Goal: Information Seeking & Learning: Learn about a topic

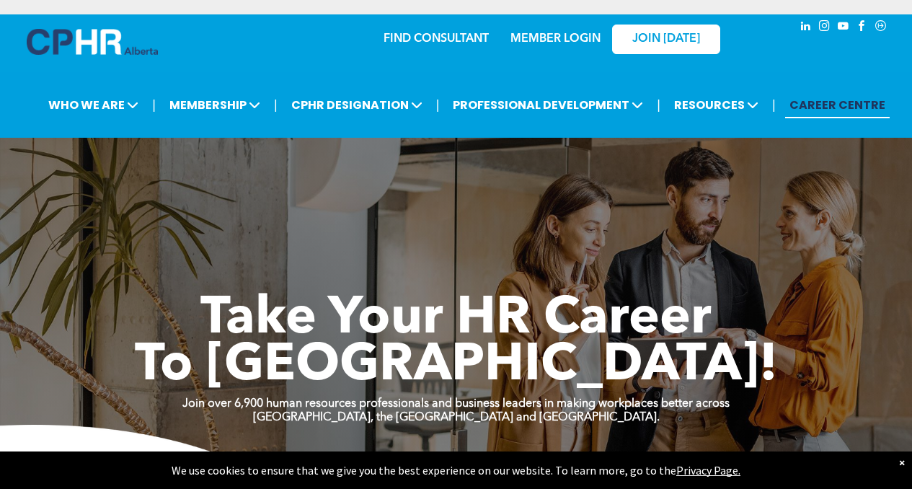
click at [448, 36] on link "FIND CONSULTANT" at bounding box center [436, 39] width 105 height 12
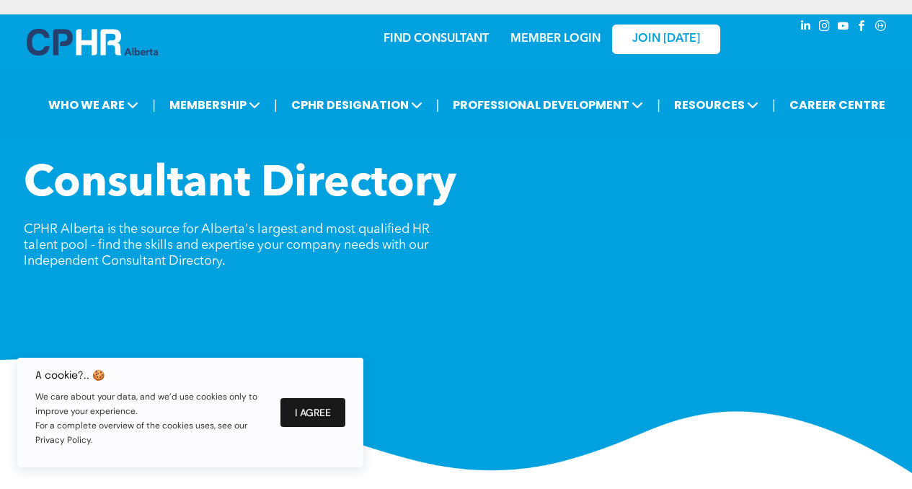
click at [316, 415] on button "I Agree" at bounding box center [312, 412] width 65 height 29
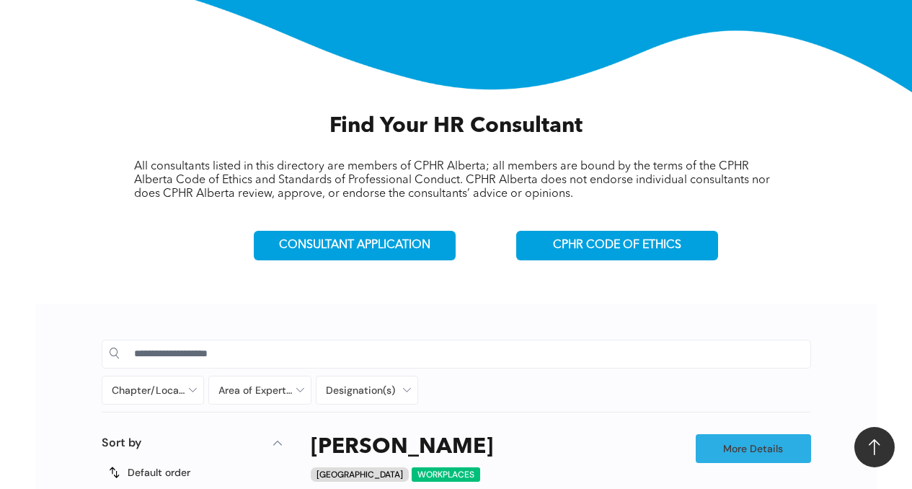
scroll to position [479, 0]
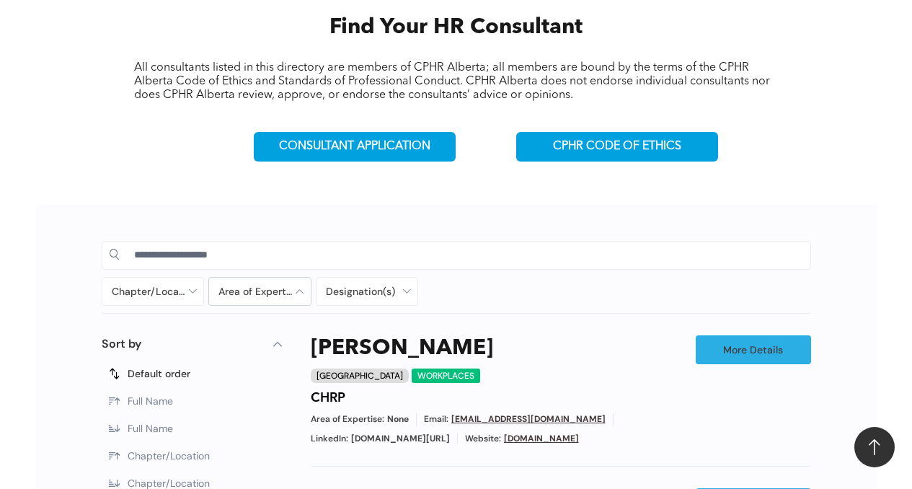
click at [262, 287] on div at bounding box center [260, 291] width 102 height 27
click at [347, 294] on div at bounding box center [367, 291] width 102 height 27
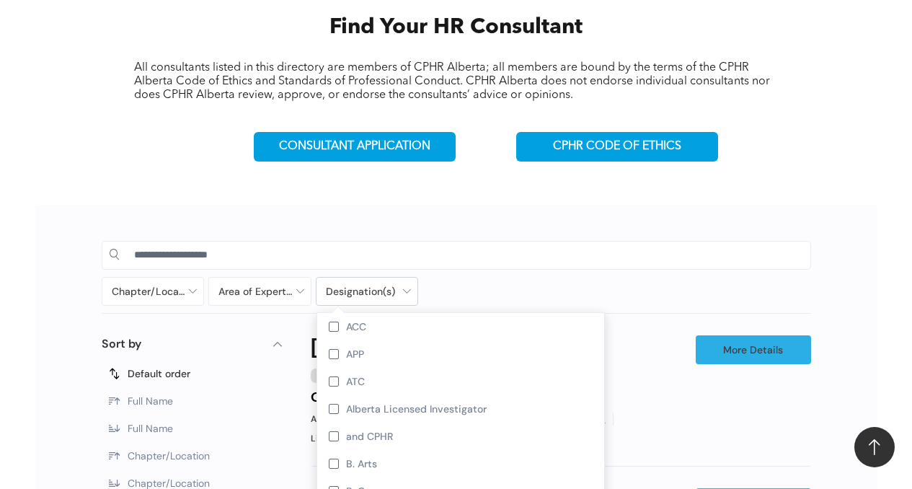
click at [347, 294] on div at bounding box center [367, 291] width 102 height 27
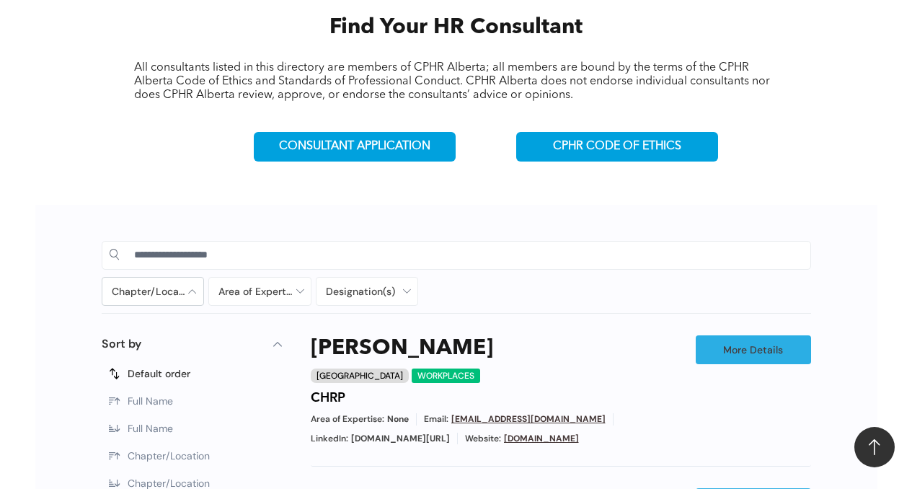
click at [187, 300] on div at bounding box center [153, 291] width 102 height 27
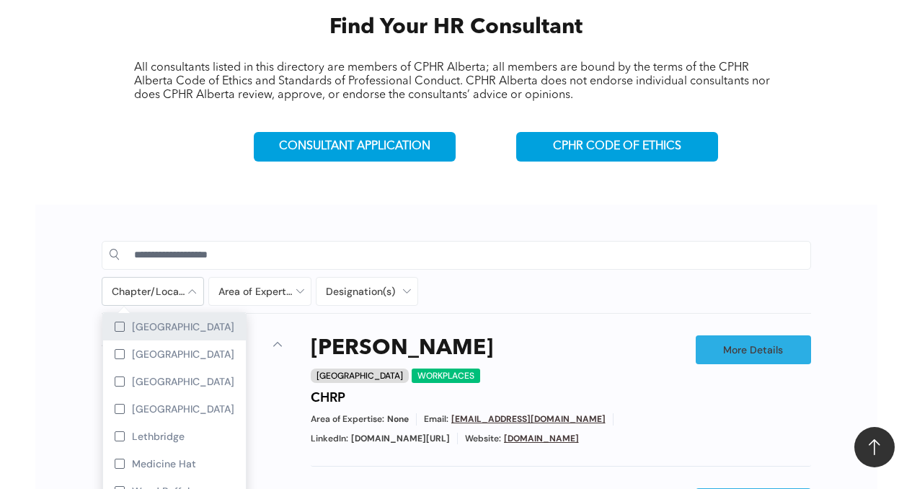
click at [170, 329] on div "Calgary" at bounding box center [174, 326] width 143 height 27
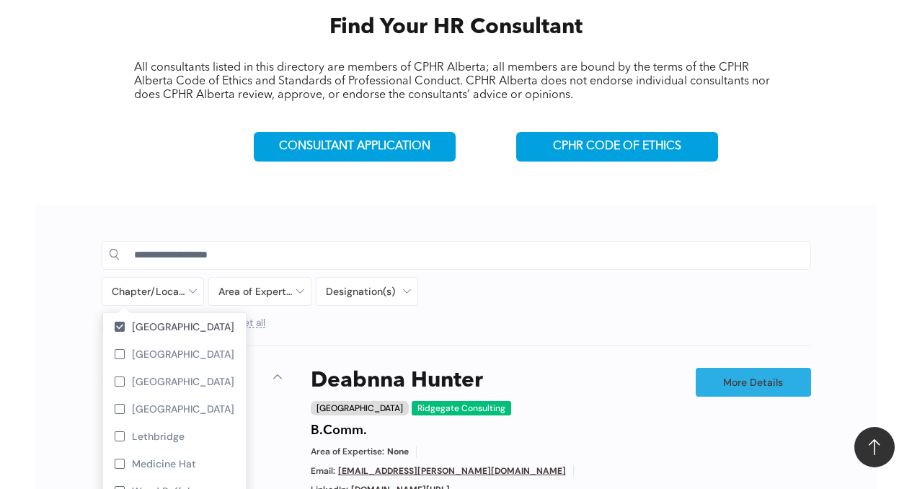
click at [603, 401] on div "Calgary Ridgegate Consulting" at bounding box center [487, 408] width 353 height 14
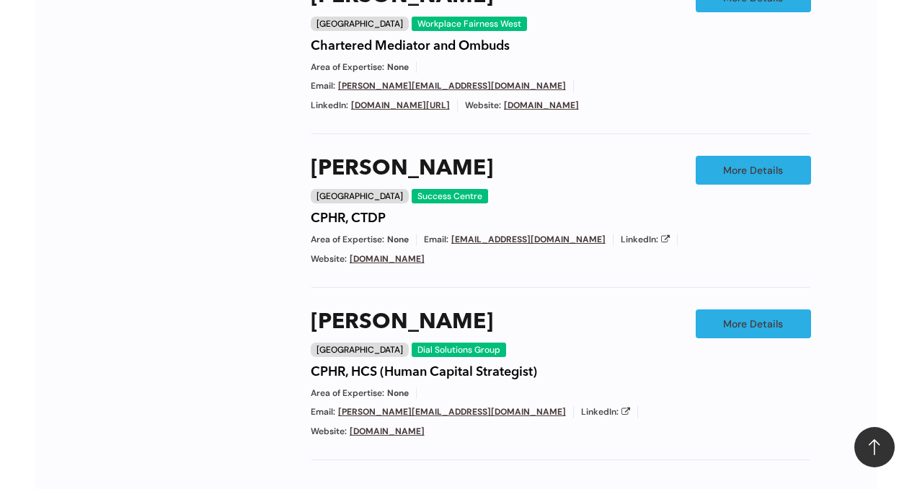
scroll to position [1267, 0]
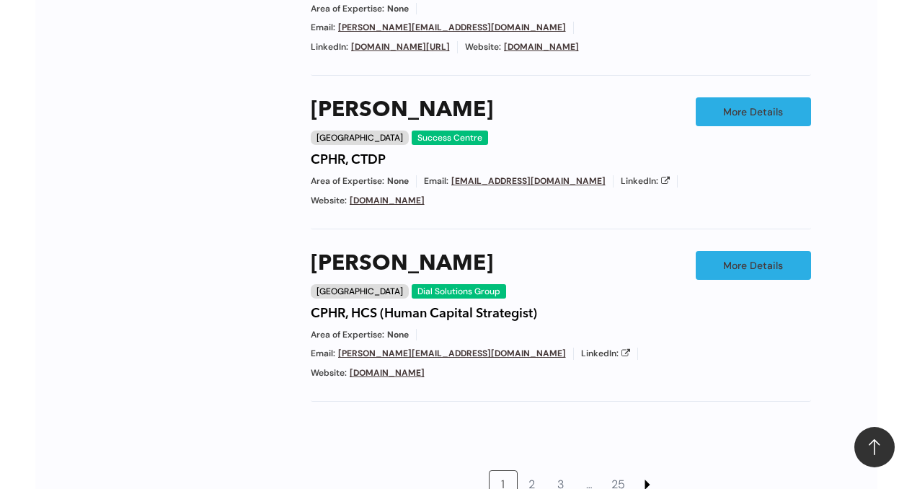
click at [644, 471] on link at bounding box center [647, 484] width 27 height 27
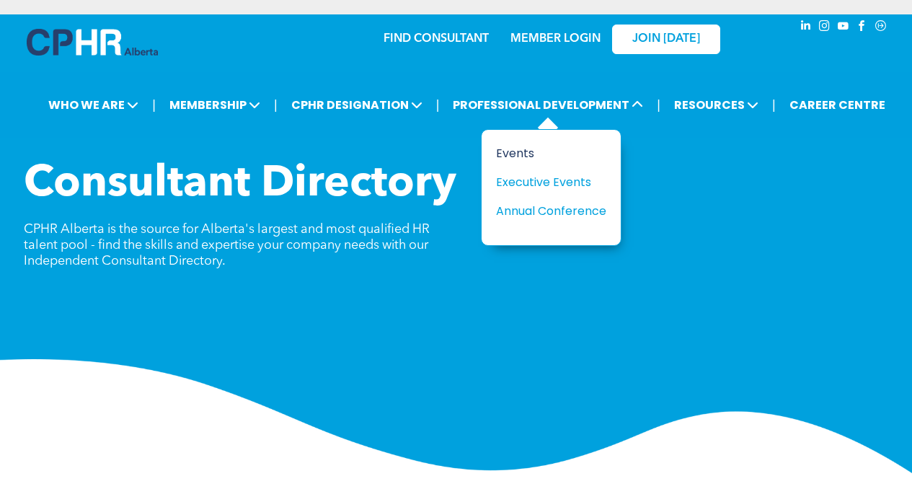
click at [528, 157] on div "Events" at bounding box center [545, 153] width 99 height 18
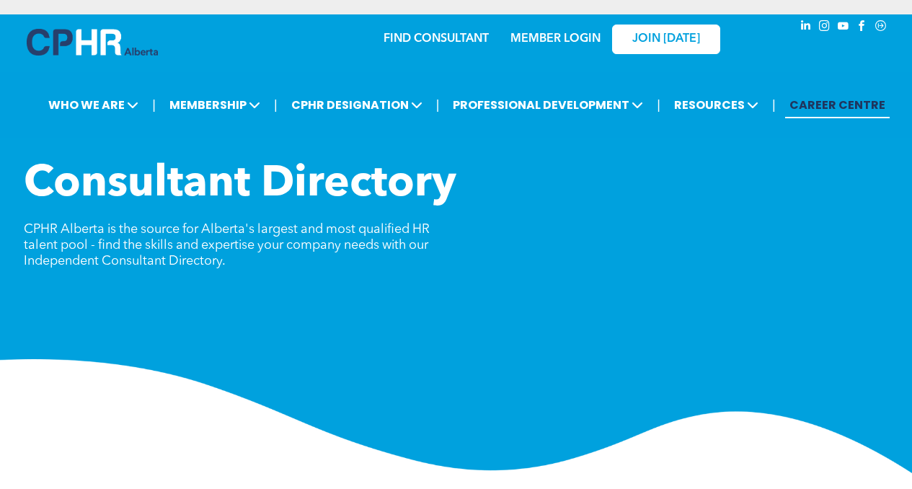
click at [805, 104] on link "CAREER CENTRE" at bounding box center [837, 105] width 105 height 27
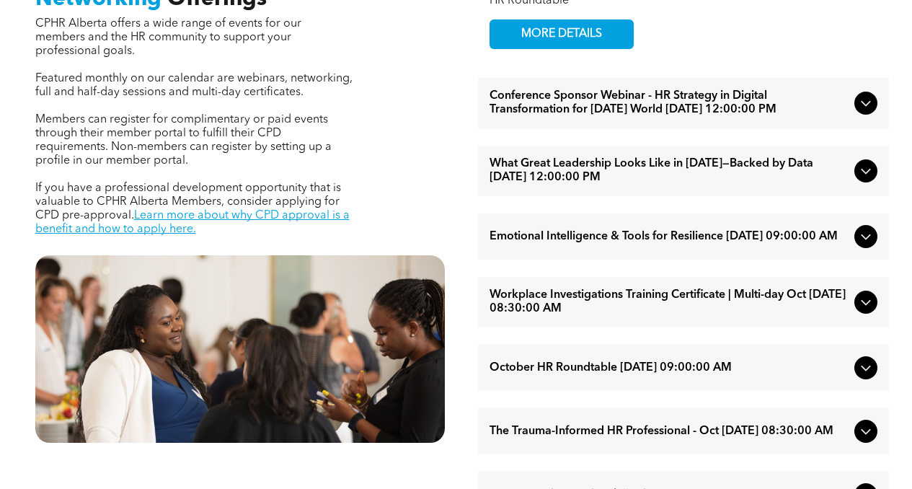
scroll to position [578, 0]
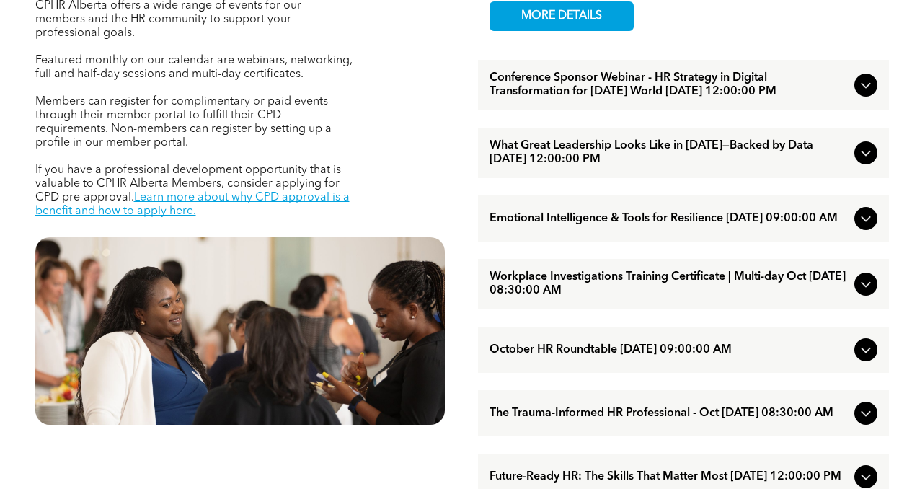
click at [865, 288] on icon at bounding box center [865, 285] width 9 height 6
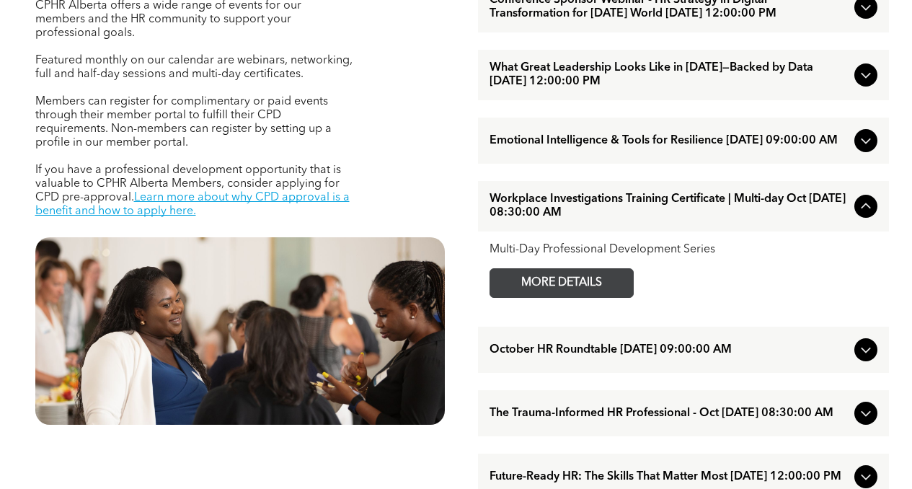
click at [610, 294] on span "MORE DETAILS" at bounding box center [562, 283] width 114 height 28
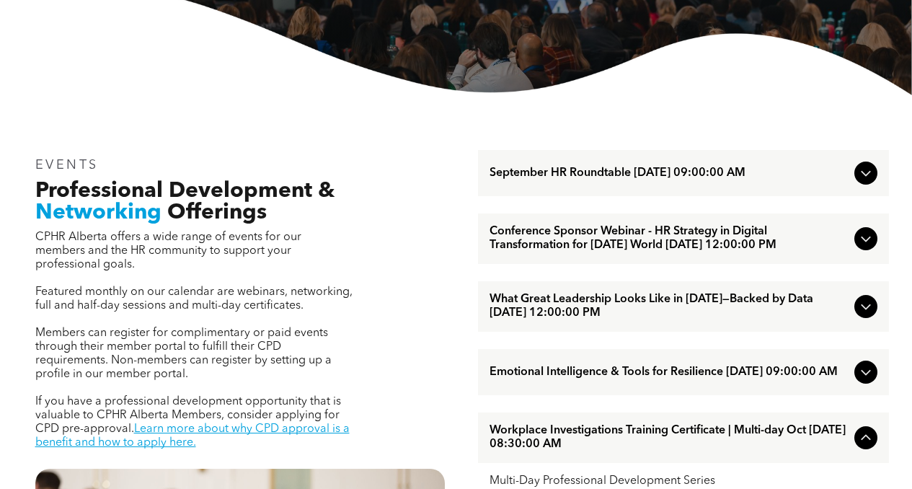
scroll to position [273, 0]
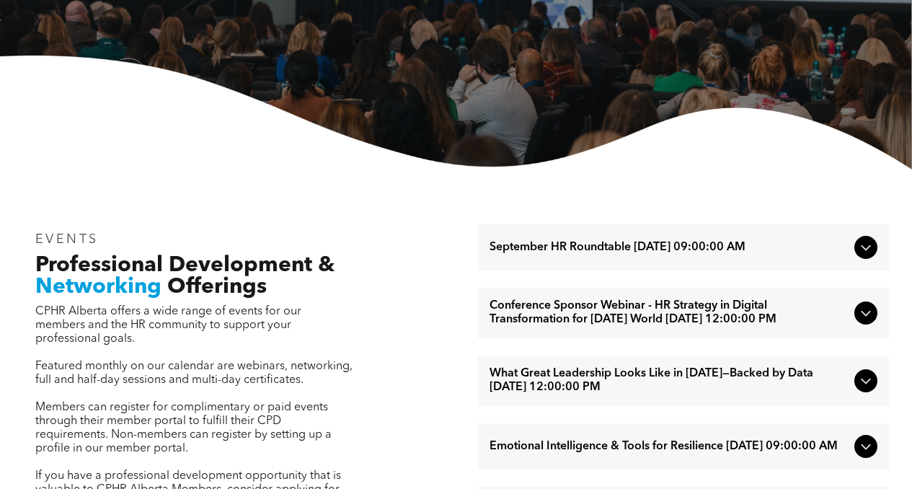
click at [597, 245] on span "September HR Roundtable [DATE] 09:00:00 AM" at bounding box center [668, 248] width 359 height 14
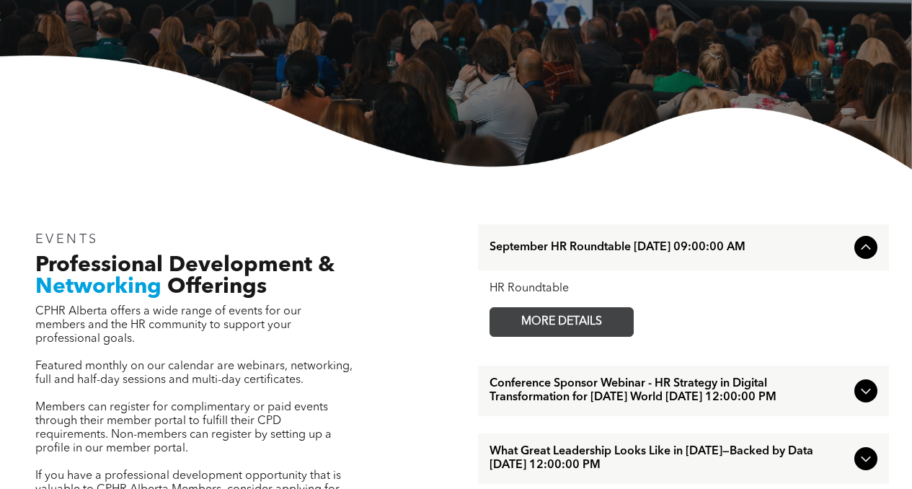
click at [587, 319] on span "MORE DETAILS" at bounding box center [562, 322] width 114 height 28
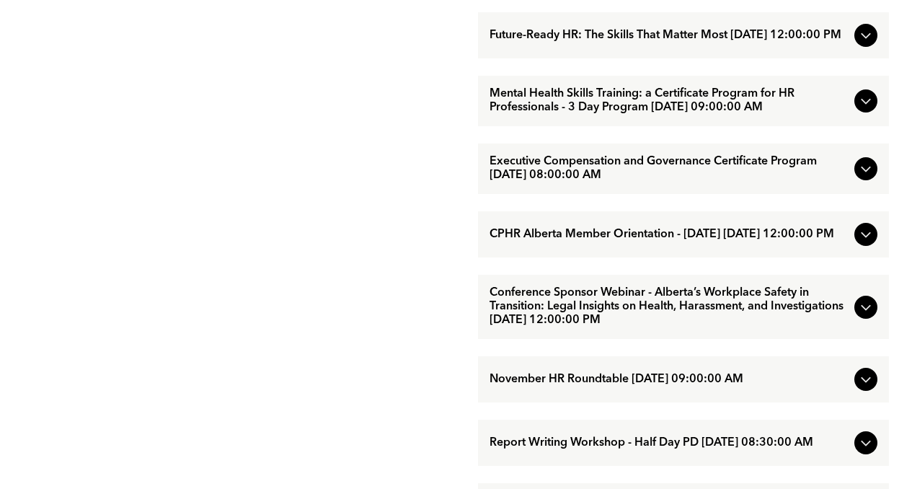
scroll to position [1057, 0]
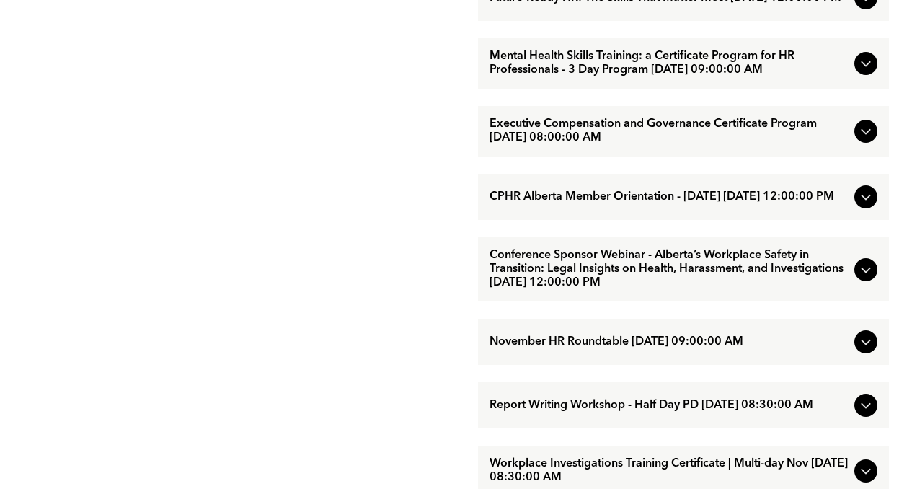
click at [685, 290] on span "Conference Sponsor Webinar - Alberta’s Workplace Safety in Transition: Legal In…" at bounding box center [668, 269] width 359 height 41
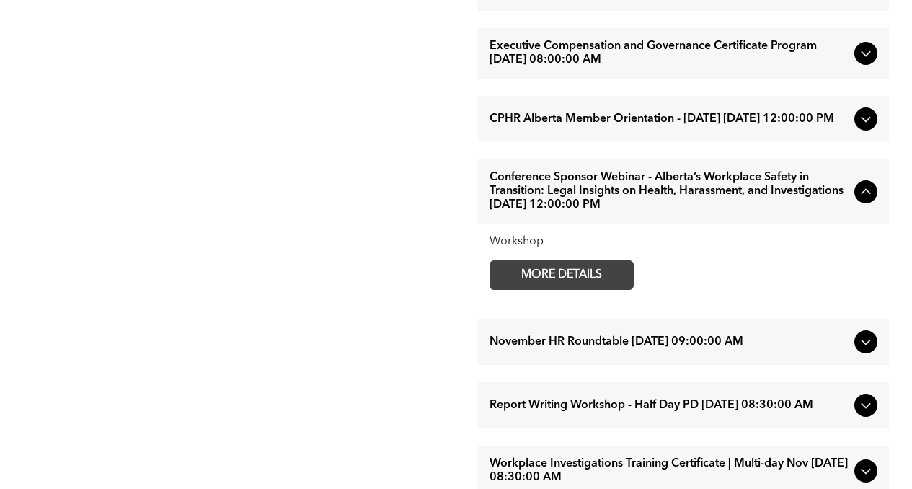
click at [595, 289] on span "MORE DETAILS" at bounding box center [562, 275] width 114 height 28
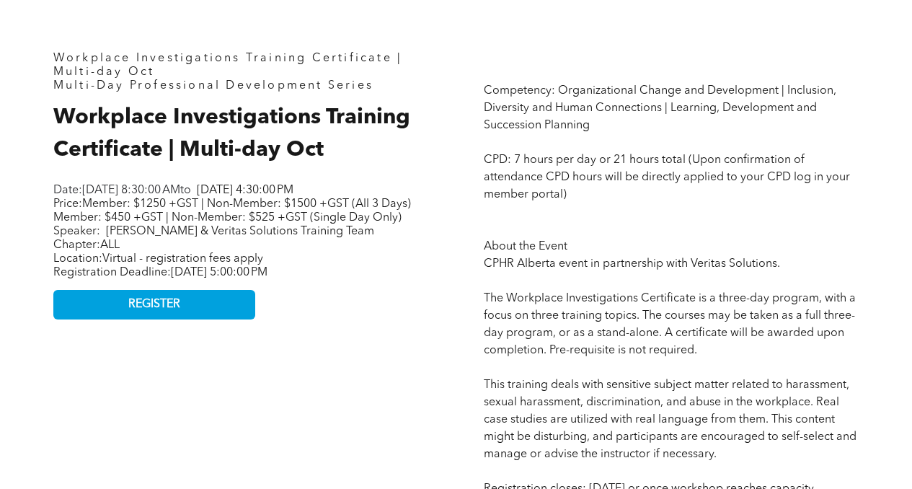
scroll to position [463, 0]
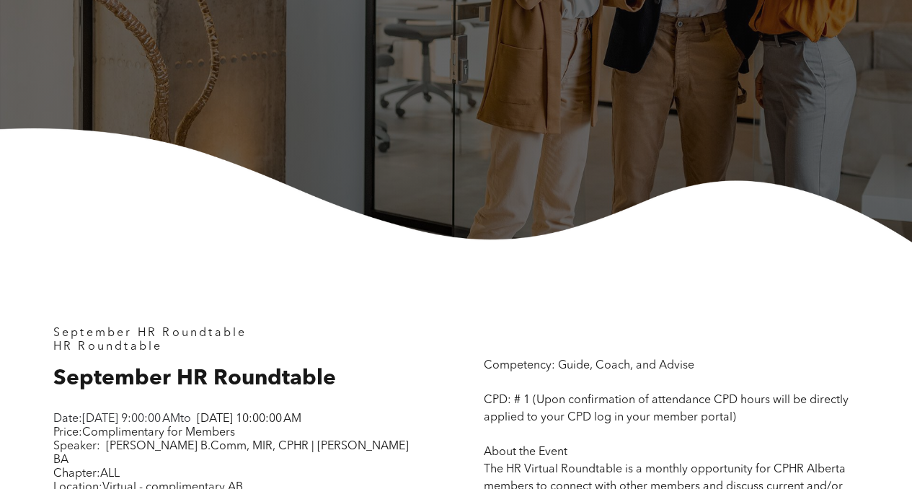
scroll to position [487, 0]
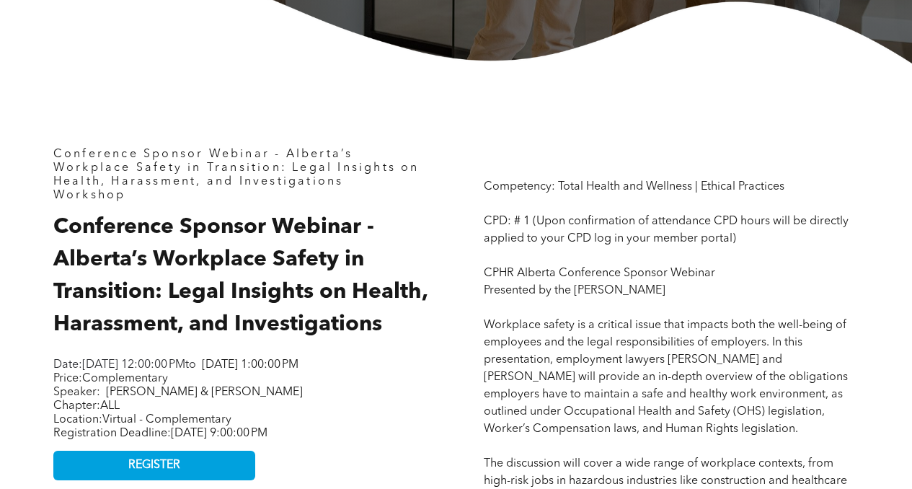
scroll to position [517, 0]
